Goal: Find specific page/section: Find specific page/section

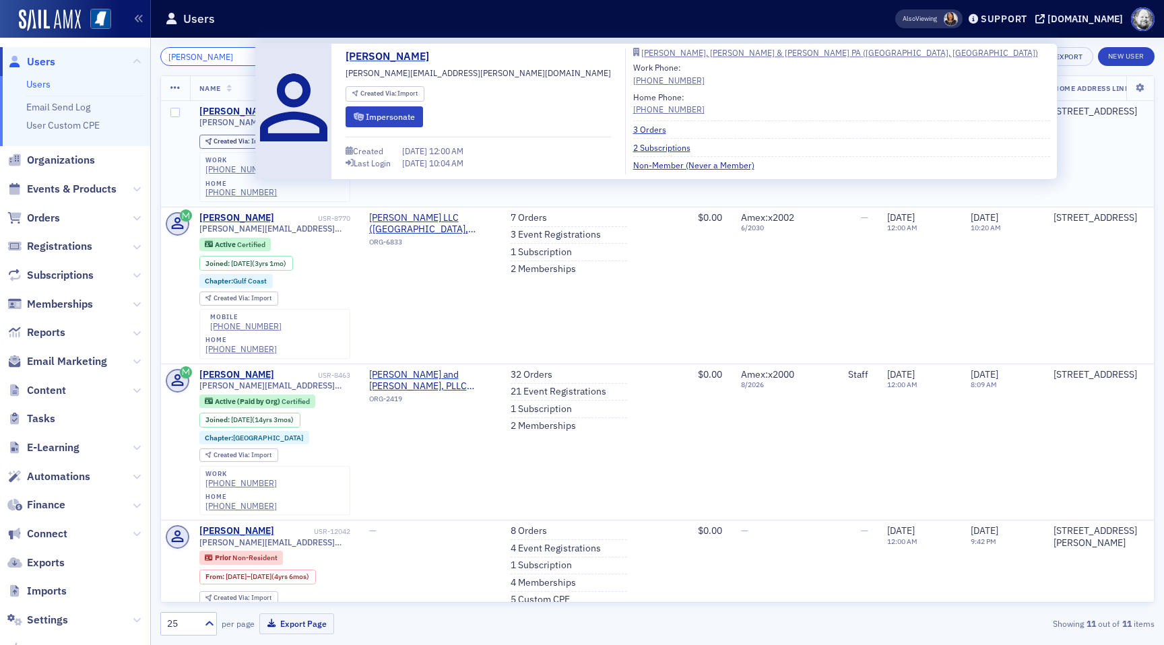
type input "[PERSON_NAME]"
click at [226, 113] on div "[PERSON_NAME]" at bounding box center [236, 112] width 75 height 12
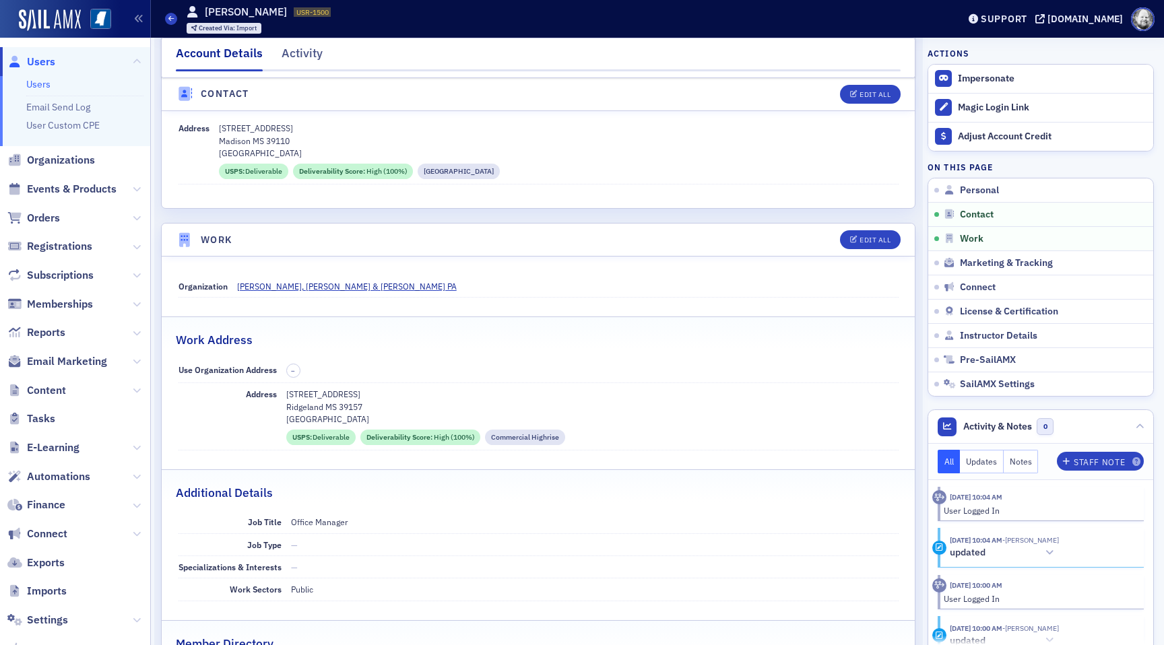
scroll to position [676, 0]
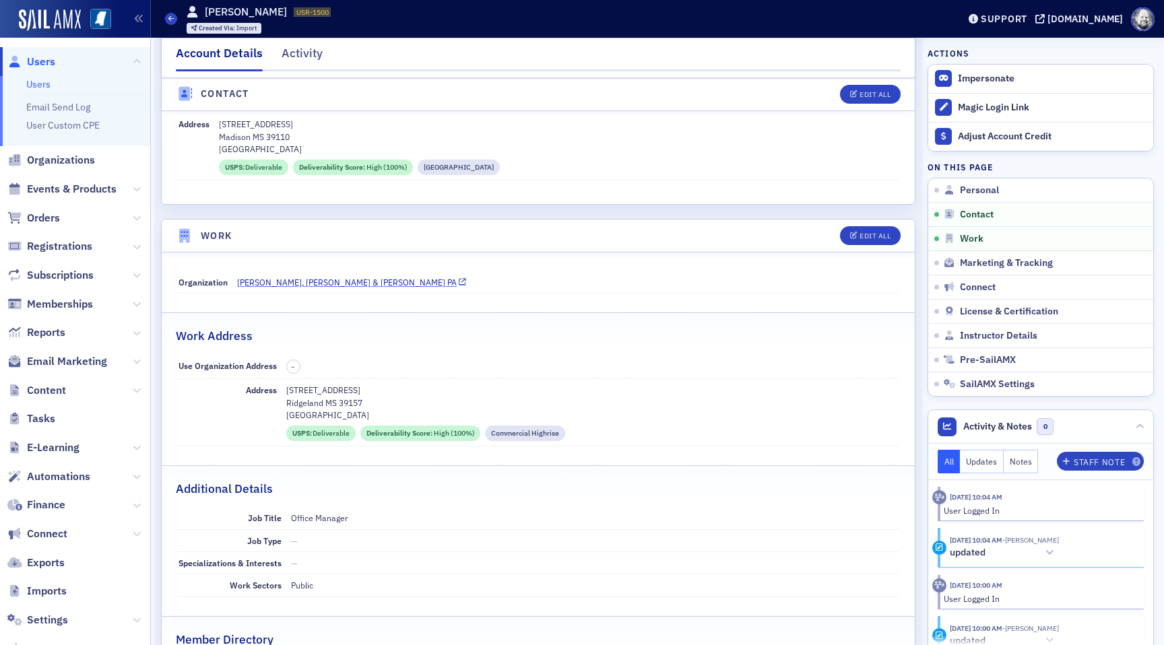
click at [317, 278] on span "[PERSON_NAME], [PERSON_NAME] & [PERSON_NAME] PA" at bounding box center [347, 282] width 220 height 12
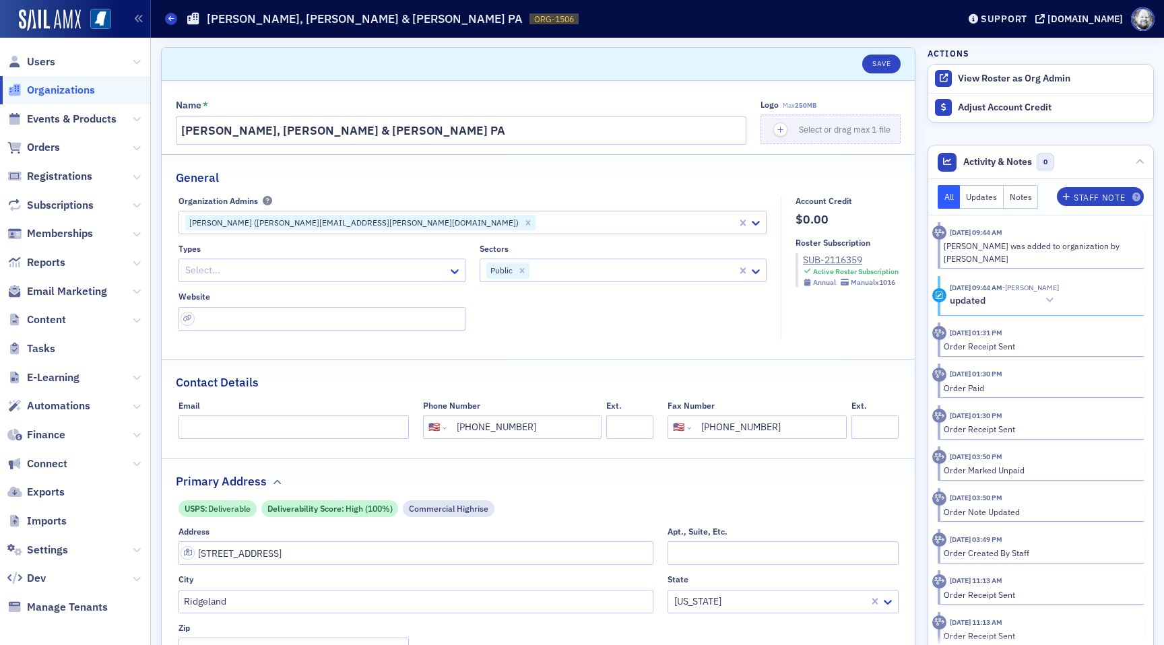
select select "US"
click at [1034, 86] on span "View Roster as Org Admin" at bounding box center [1040, 79] width 225 height 28
click at [1000, 79] on button "View Roster as Org Admin" at bounding box center [1013, 79] width 112 height 12
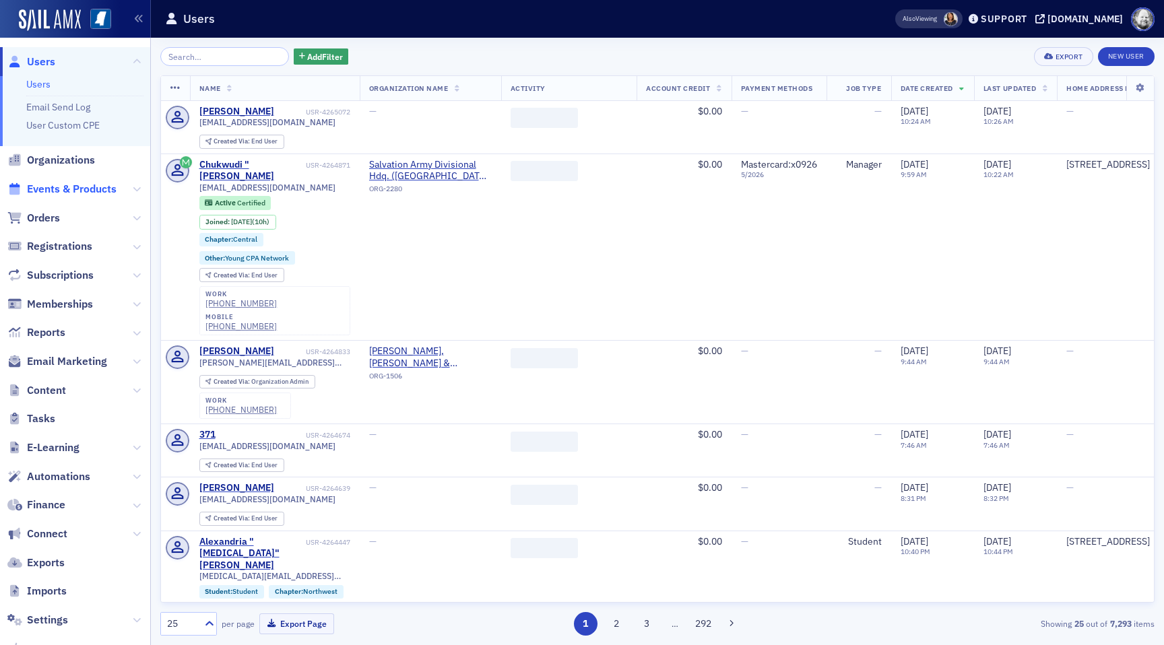
click at [81, 192] on span "Events & Products" at bounding box center [72, 189] width 90 height 15
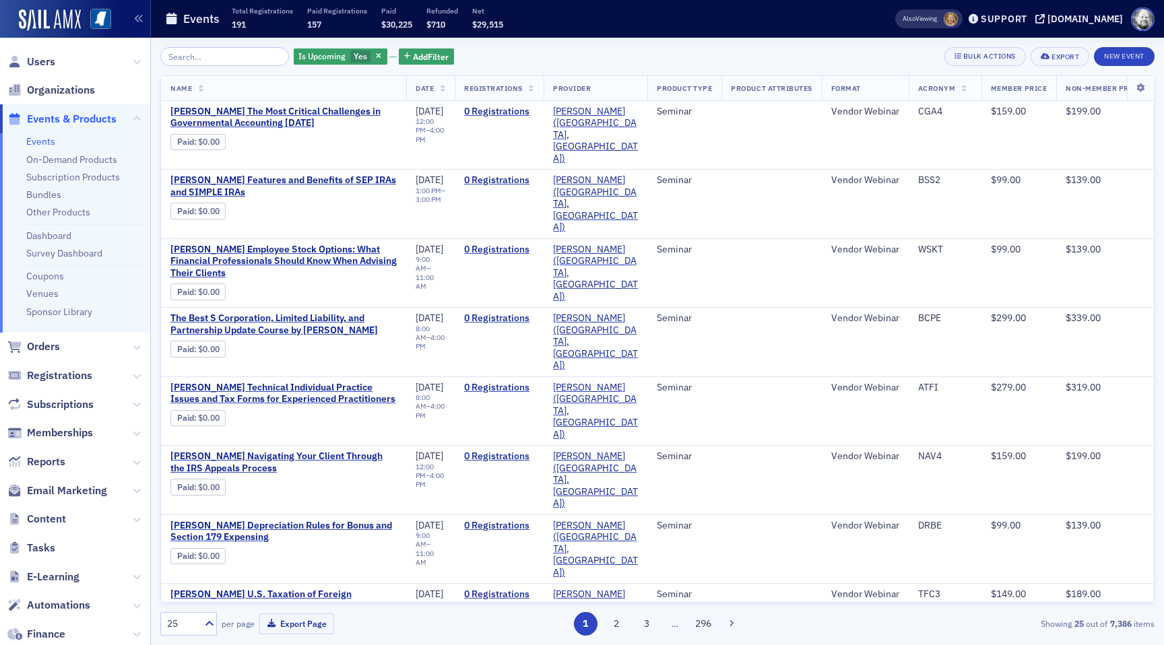
click at [215, 60] on input "search" at bounding box center [224, 56] width 129 height 19
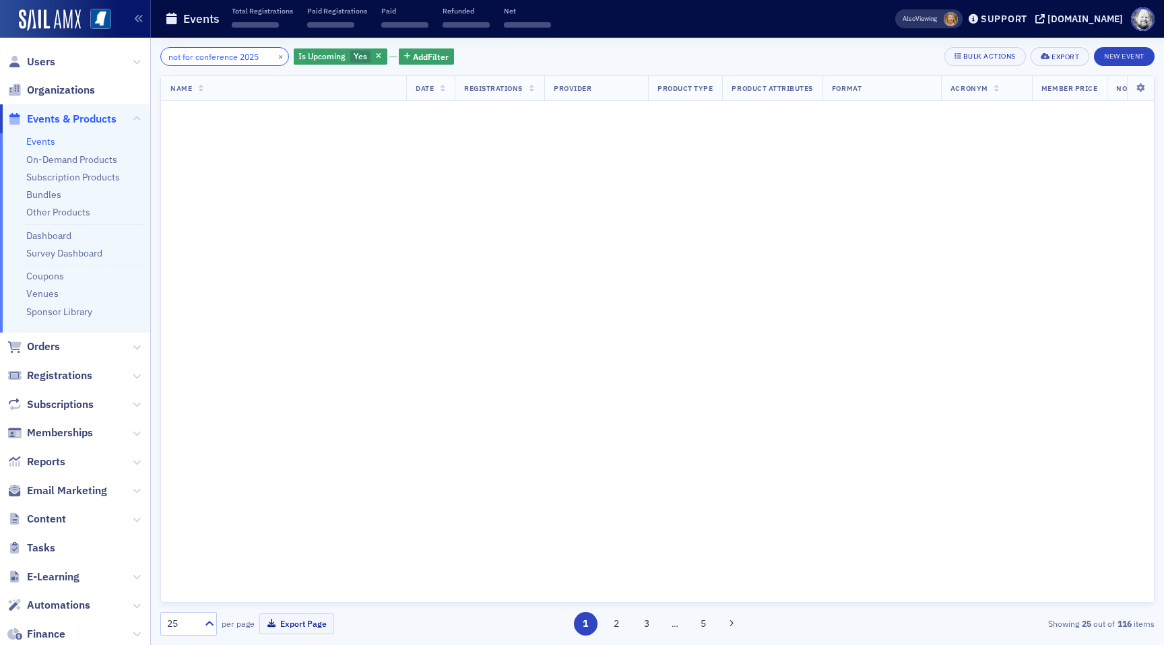
scroll to position [0, 1]
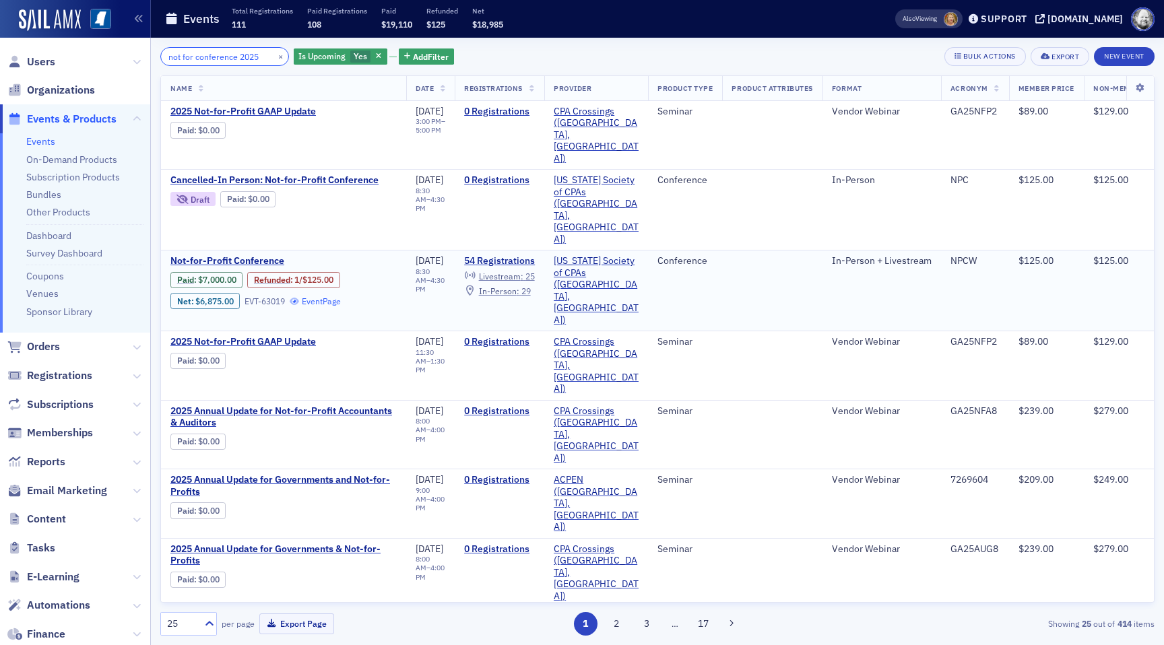
type input "not for conference 2025"
click at [332, 296] on link "Event Page" at bounding box center [315, 301] width 51 height 10
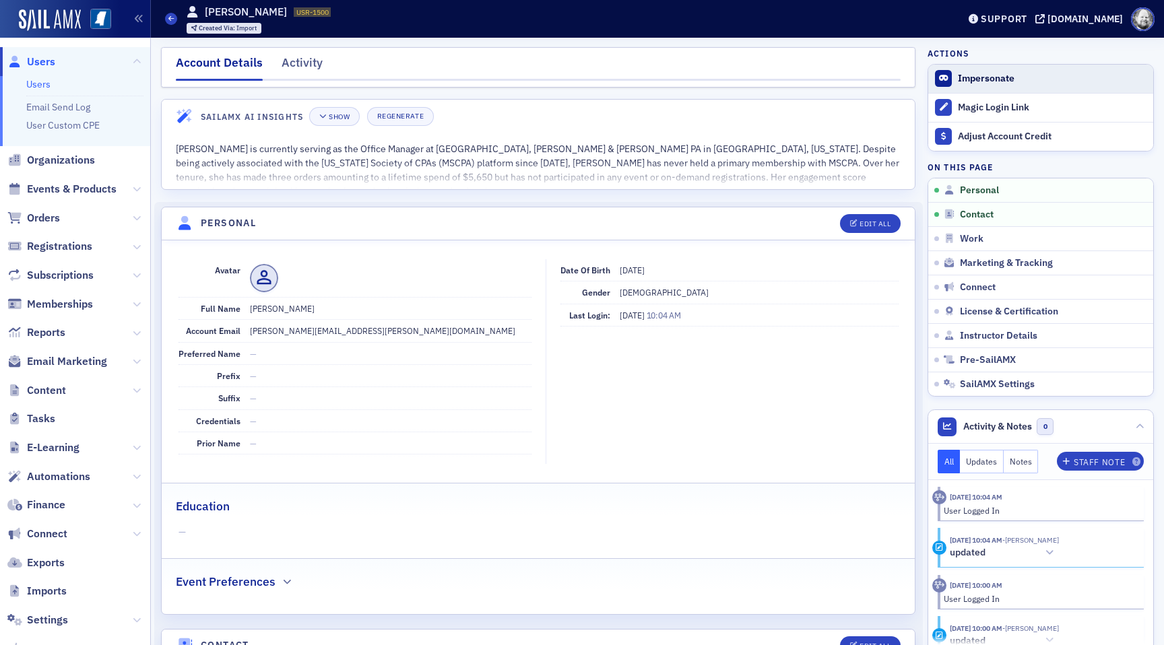
click at [974, 77] on button "Impersonate" at bounding box center [985, 79] width 57 height 12
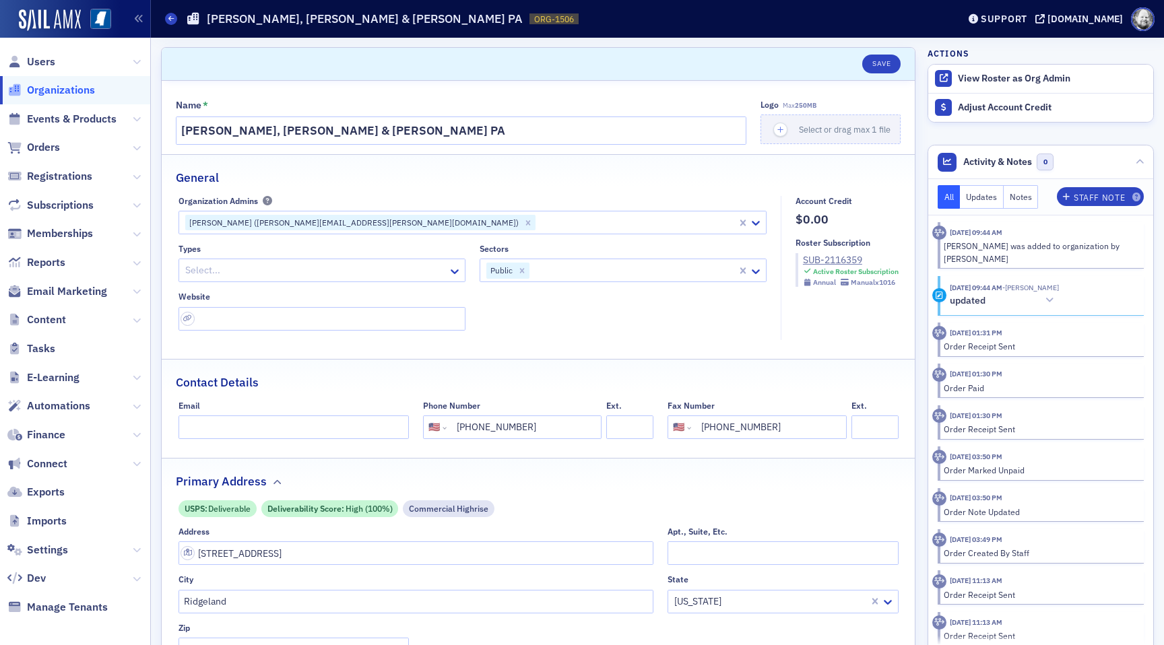
select select "US"
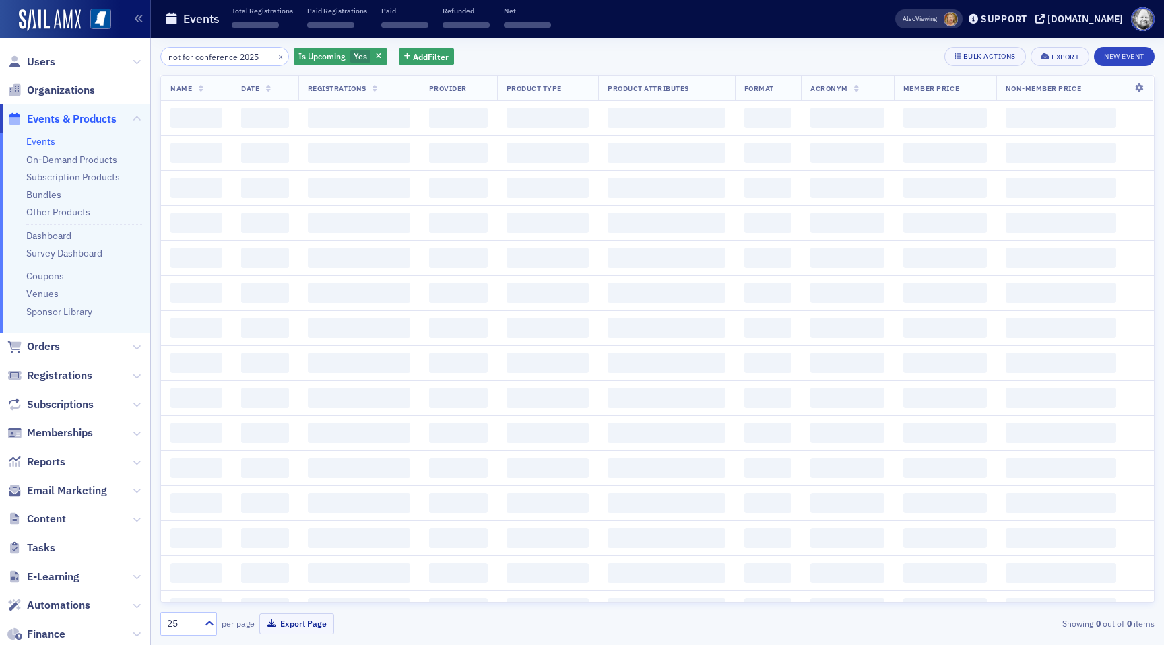
scroll to position [0, 1]
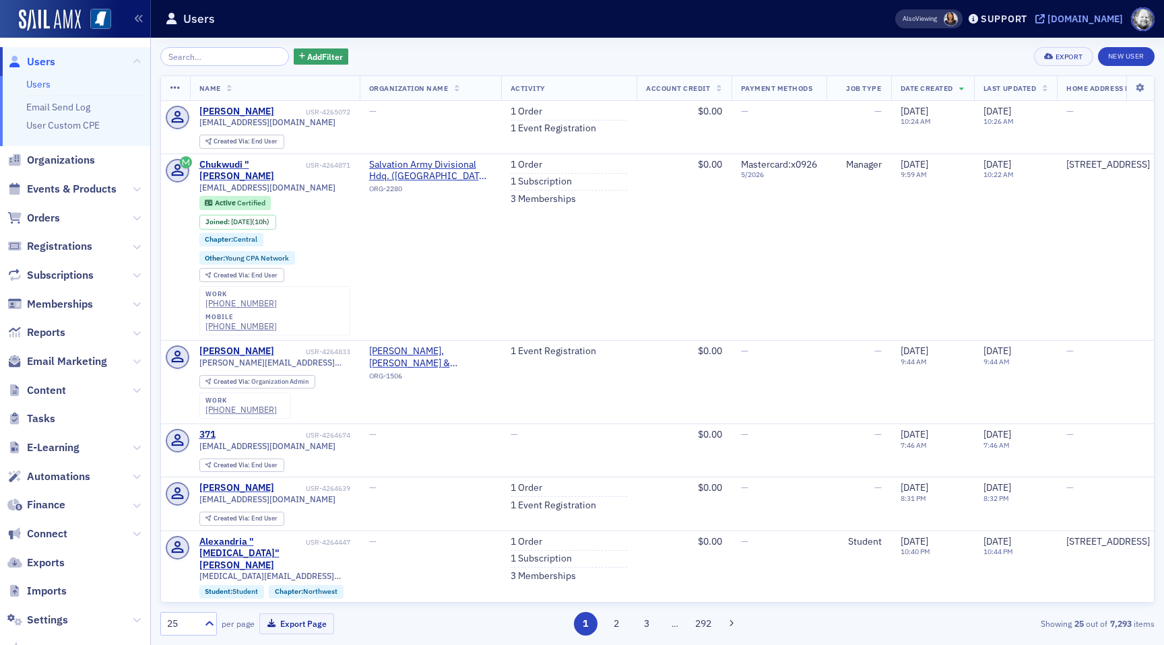
click at [1097, 21] on div "[DOMAIN_NAME]" at bounding box center [1084, 19] width 75 height 12
click at [213, 55] on input "search" at bounding box center [224, 56] width 129 height 19
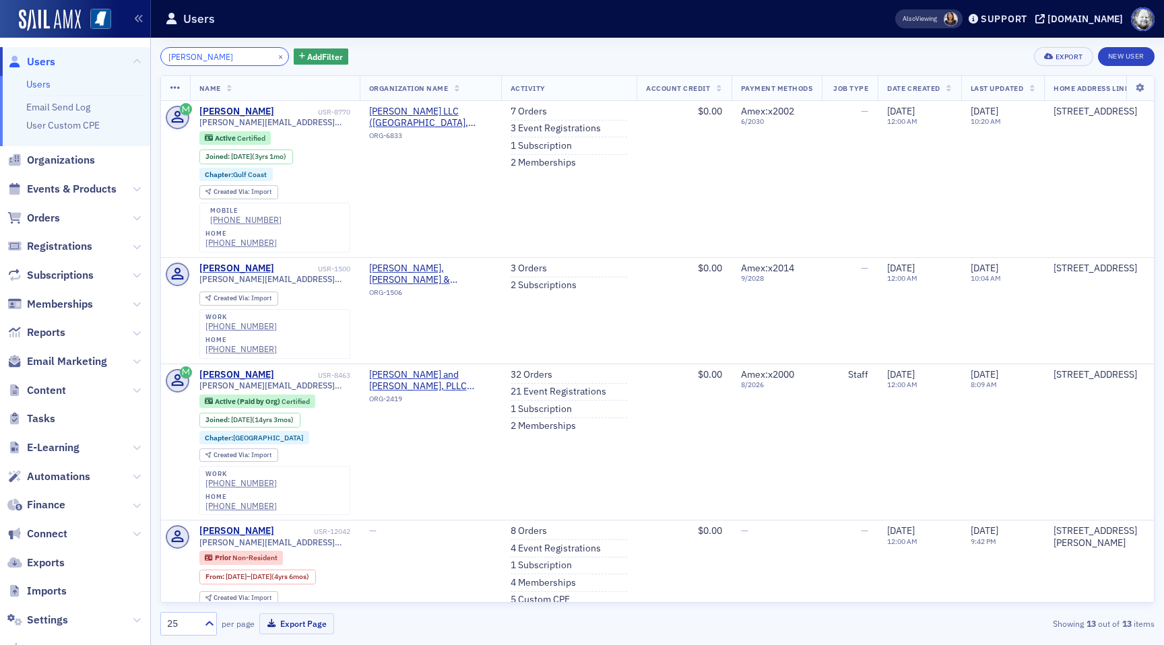
type input "[PERSON_NAME]"
click at [459, 46] on div "[PERSON_NAME] × Add Filter Export New User Name Organization Name Activity Acco…" at bounding box center [657, 341] width 994 height 607
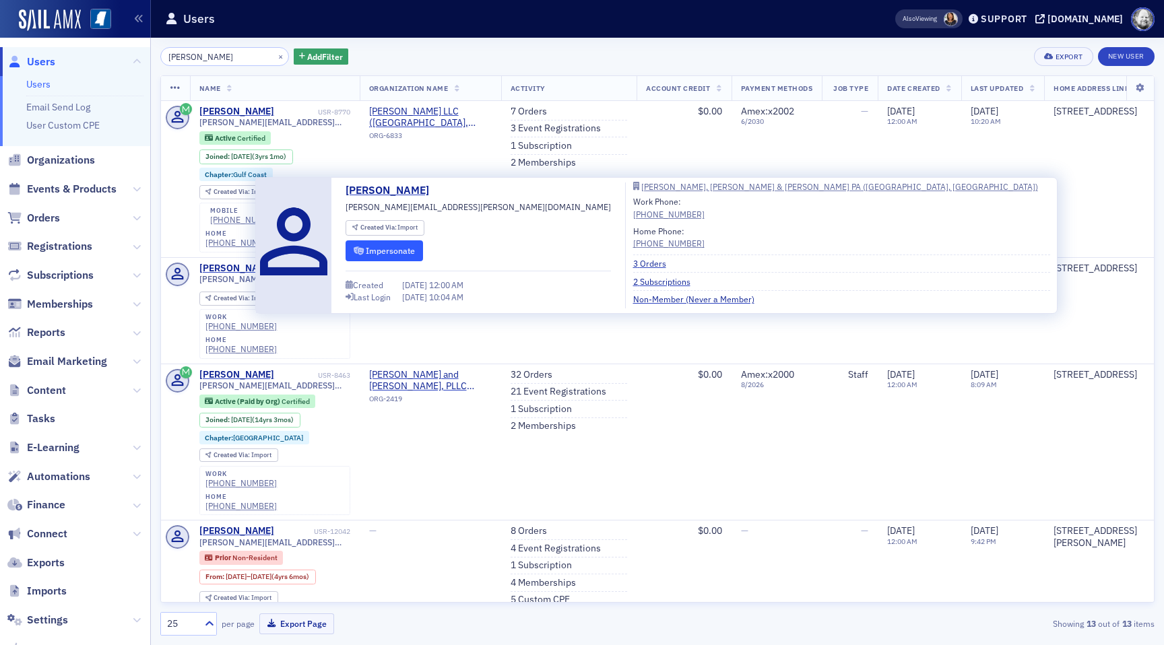
click at [403, 248] on button "Impersonate" at bounding box center [383, 250] width 77 height 21
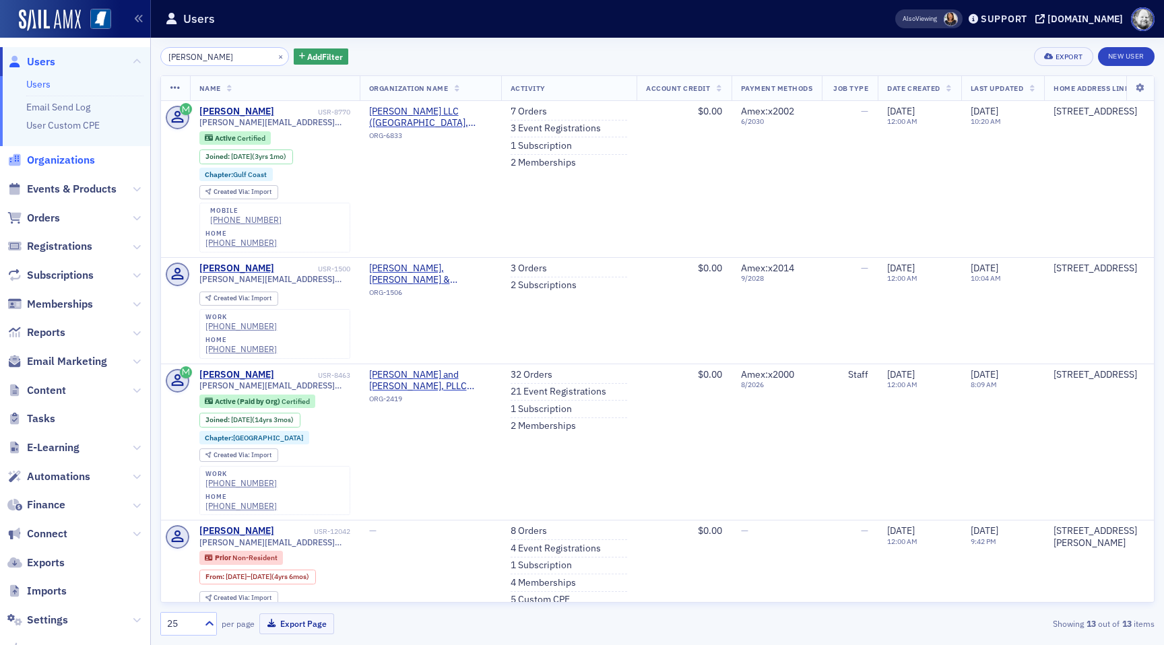
click at [54, 157] on span "Organizations" at bounding box center [61, 160] width 68 height 15
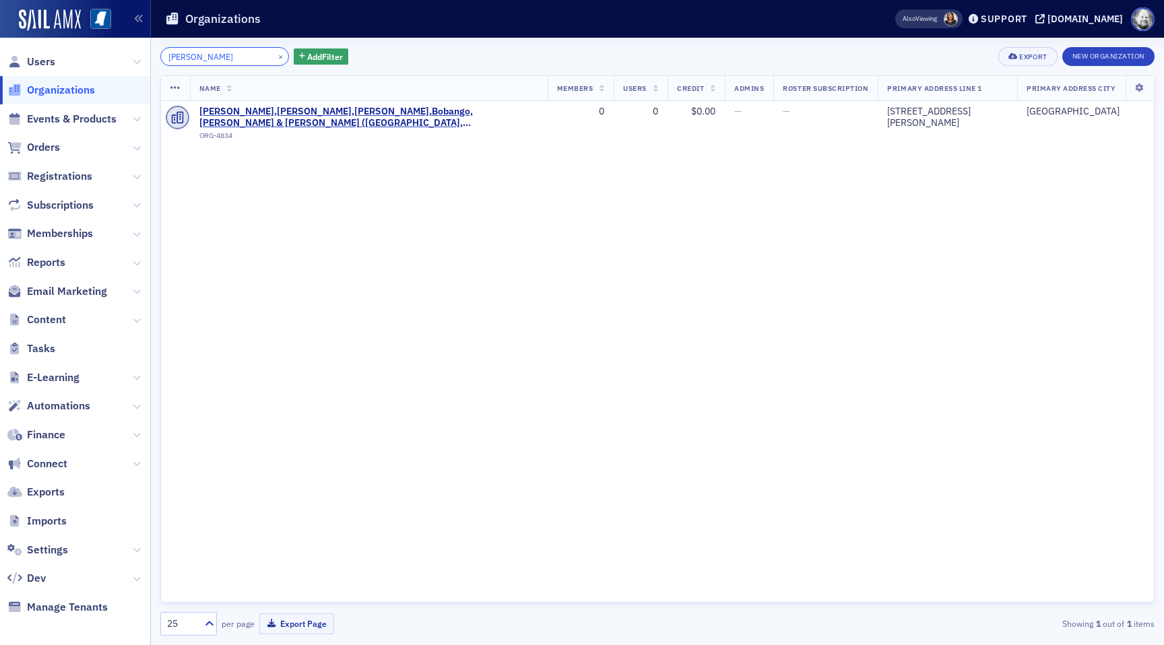
click at [182, 57] on input "[PERSON_NAME]" at bounding box center [224, 56] width 129 height 19
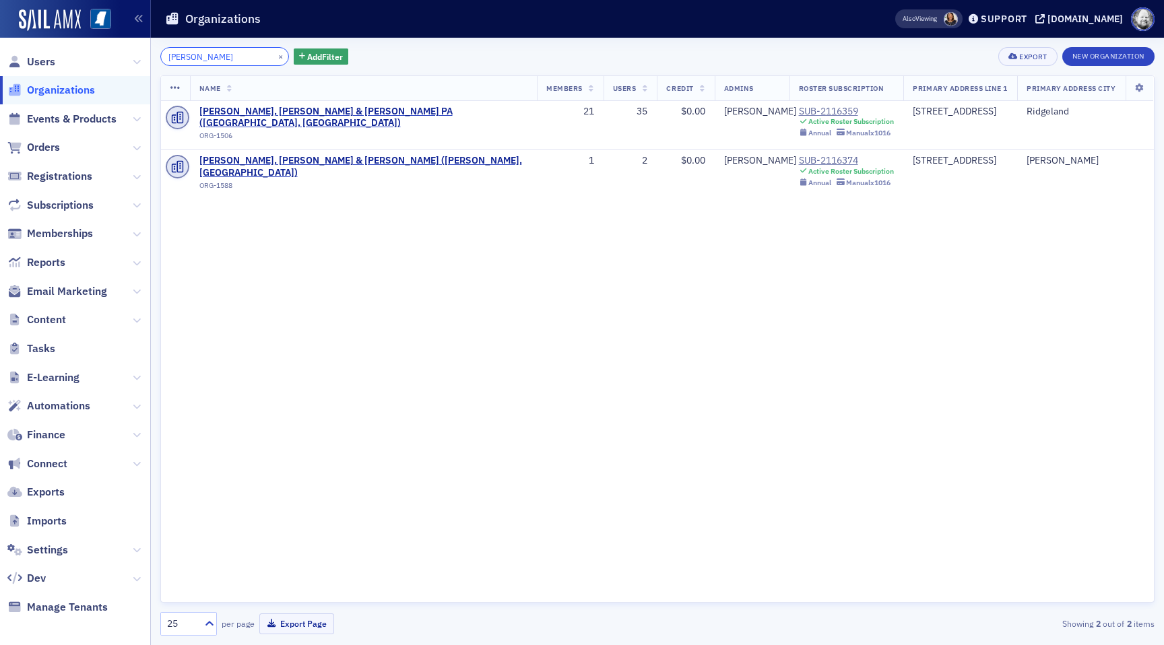
type input "[PERSON_NAME]"
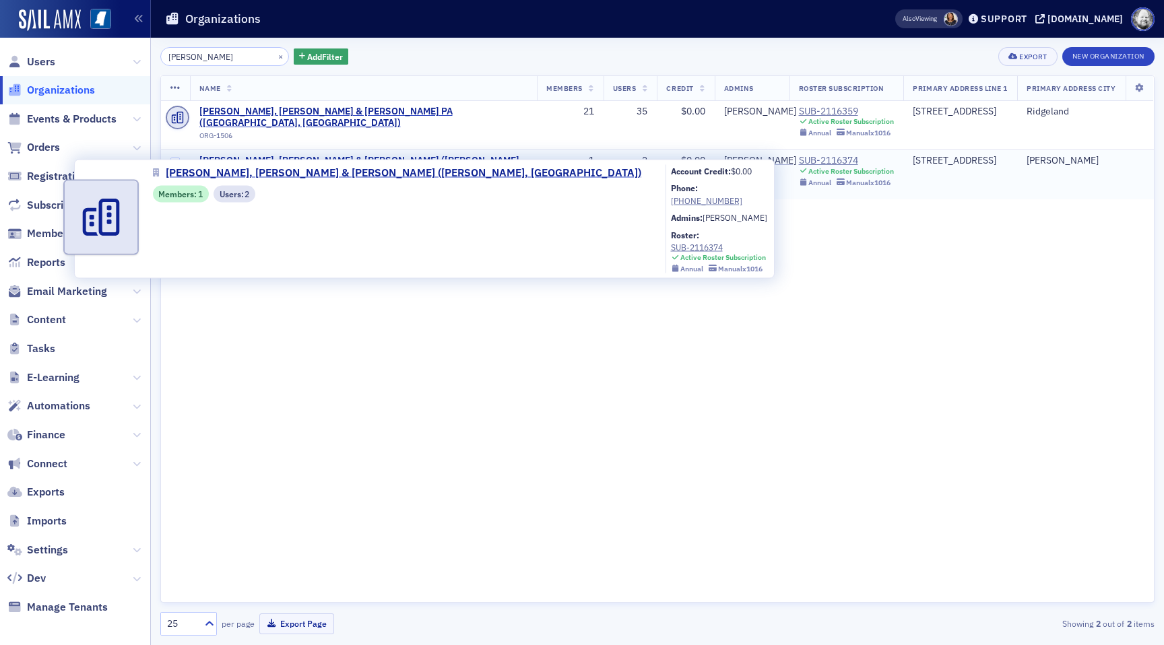
click at [362, 155] on span "[PERSON_NAME], [PERSON_NAME] & [PERSON_NAME] ([PERSON_NAME], [GEOGRAPHIC_DATA])" at bounding box center [363, 167] width 329 height 24
select select "US"
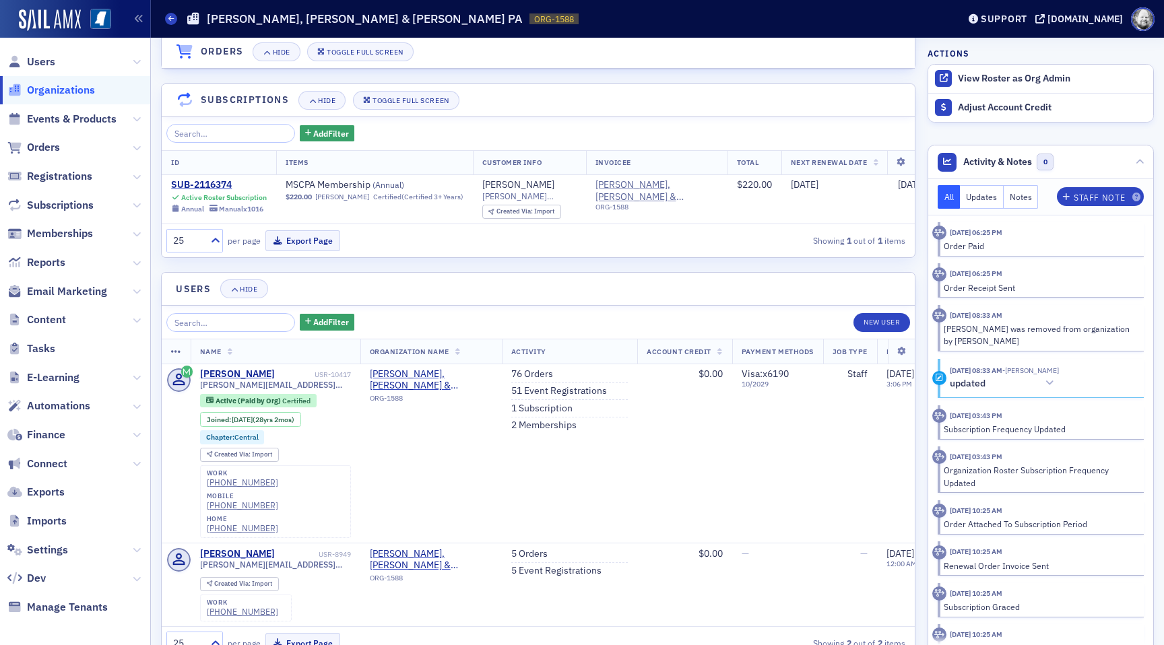
scroll to position [1095, 0]
